Goal: Use online tool/utility: Utilize a website feature to perform a specific function

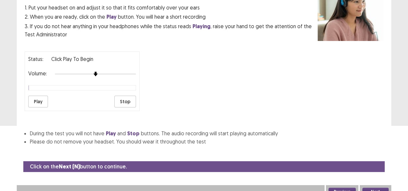
scroll to position [69, 0]
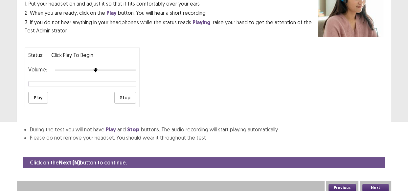
click at [375, 186] on button "Next" at bounding box center [375, 188] width 26 height 8
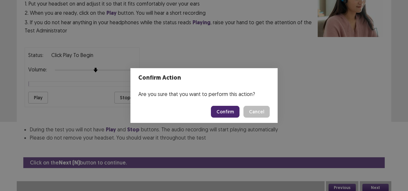
click at [225, 112] on button "Confirm" at bounding box center [225, 112] width 29 height 12
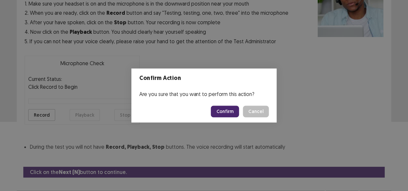
scroll to position [81, 0]
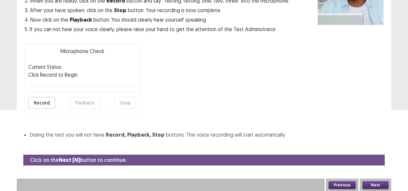
click at [39, 101] on button "Record" at bounding box center [41, 103] width 27 height 12
click at [125, 105] on button "Stop" at bounding box center [125, 103] width 22 height 12
click at [78, 105] on button "Playback" at bounding box center [85, 103] width 30 height 12
click at [373, 184] on button "Next" at bounding box center [375, 186] width 26 height 8
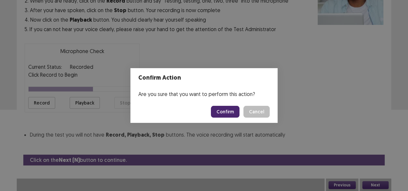
click at [223, 112] on button "Confirm" at bounding box center [225, 112] width 29 height 12
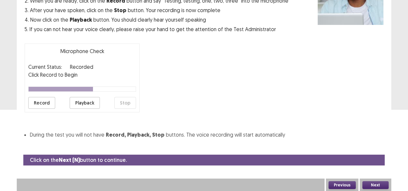
scroll to position [62, 0]
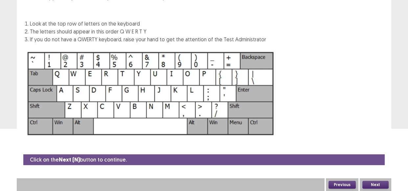
click at [378, 184] on button "Next" at bounding box center [375, 185] width 26 height 8
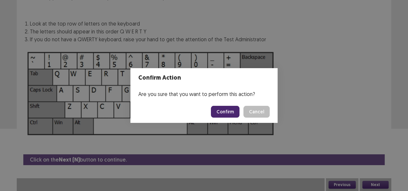
click at [226, 111] on button "Confirm" at bounding box center [225, 112] width 29 height 12
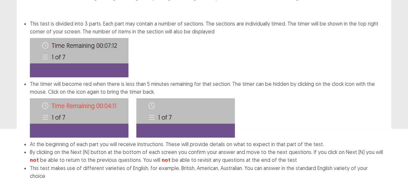
scroll to position [96, 0]
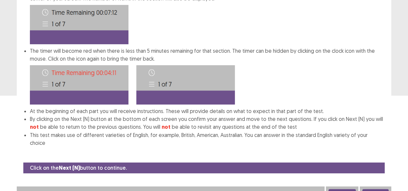
click at [375, 190] on button "Next" at bounding box center [375, 194] width 26 height 8
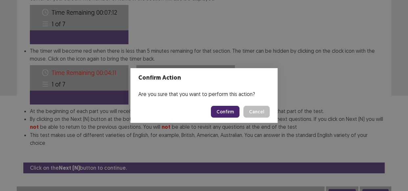
click at [221, 113] on button "Confirm" at bounding box center [225, 112] width 29 height 12
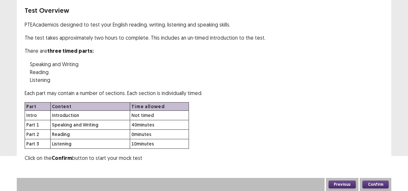
scroll to position [35, 0]
click at [369, 184] on button "Confirm" at bounding box center [375, 185] width 26 height 8
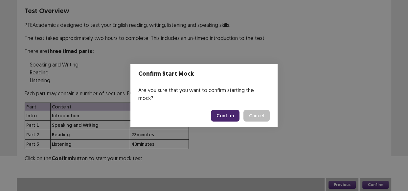
click at [224, 112] on button "Confirm" at bounding box center [225, 116] width 29 height 12
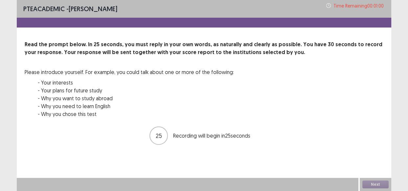
scroll to position [0, 0]
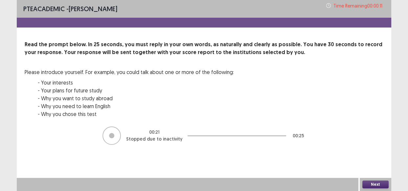
click at [370, 183] on button "Next" at bounding box center [375, 185] width 26 height 8
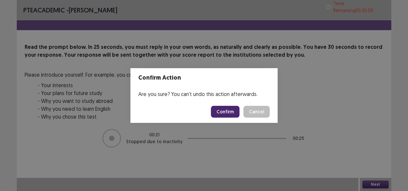
click at [221, 114] on button "Confirm" at bounding box center [225, 112] width 29 height 12
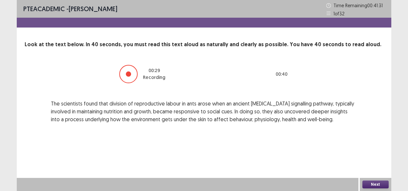
click at [370, 181] on button "Next" at bounding box center [375, 185] width 26 height 8
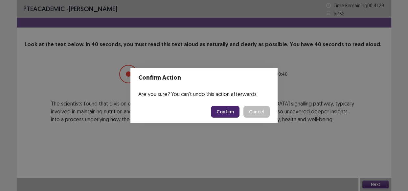
click at [229, 110] on button "Confirm" at bounding box center [225, 112] width 29 height 12
